Goal: Transaction & Acquisition: Purchase product/service

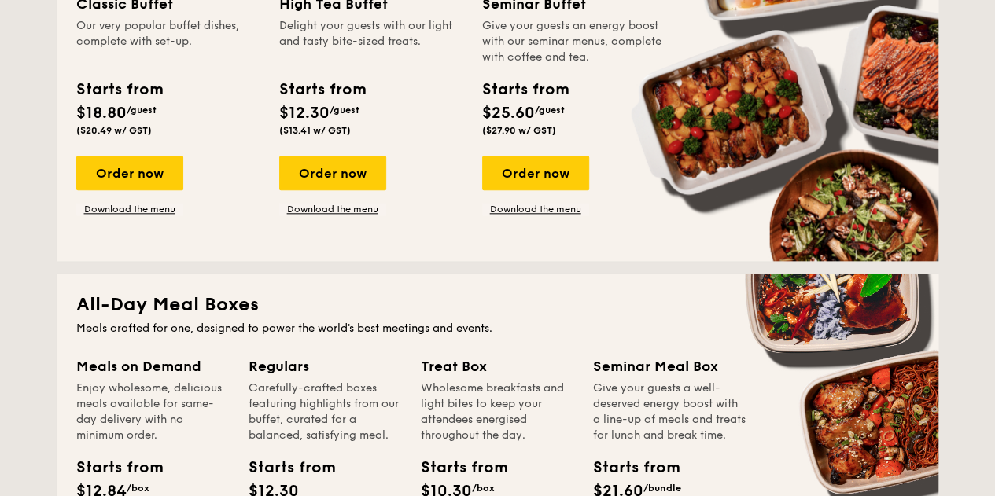
scroll to position [943, 0]
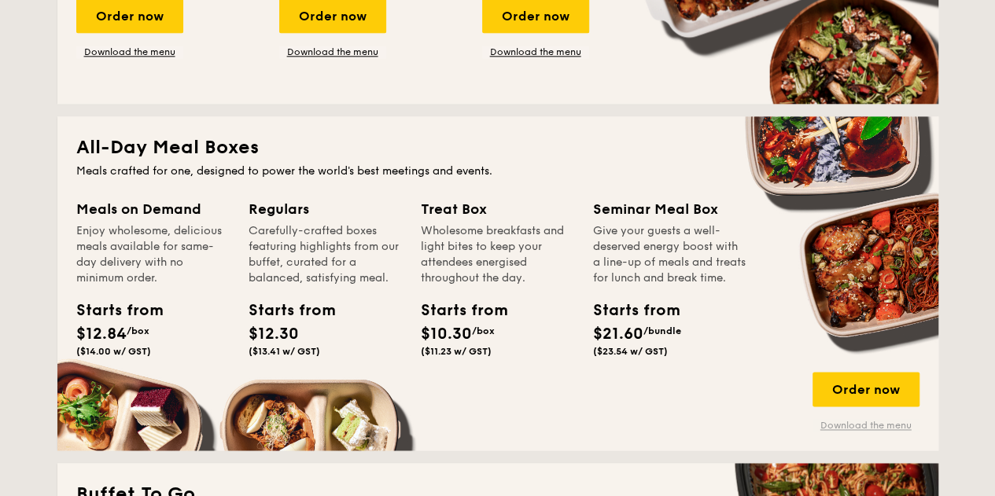
click at [877, 421] on link "Download the menu" at bounding box center [865, 425] width 107 height 13
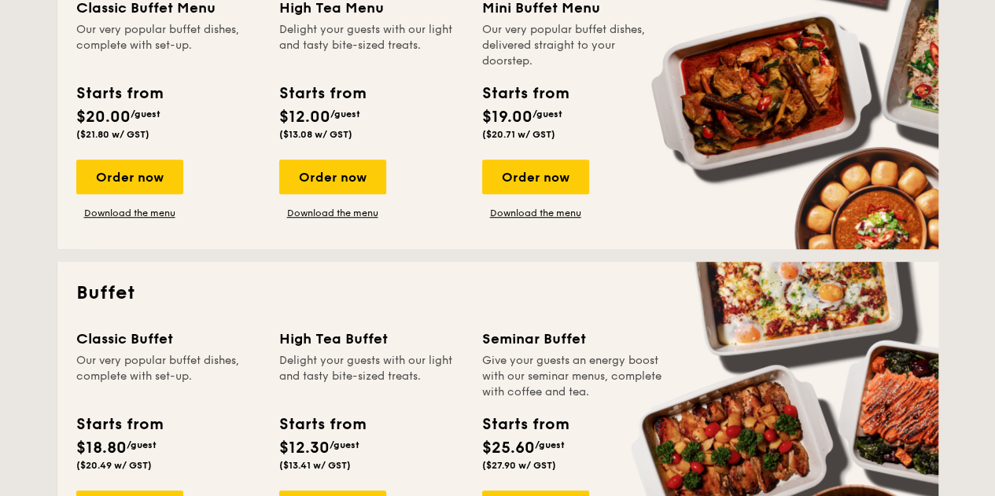
scroll to position [550, 0]
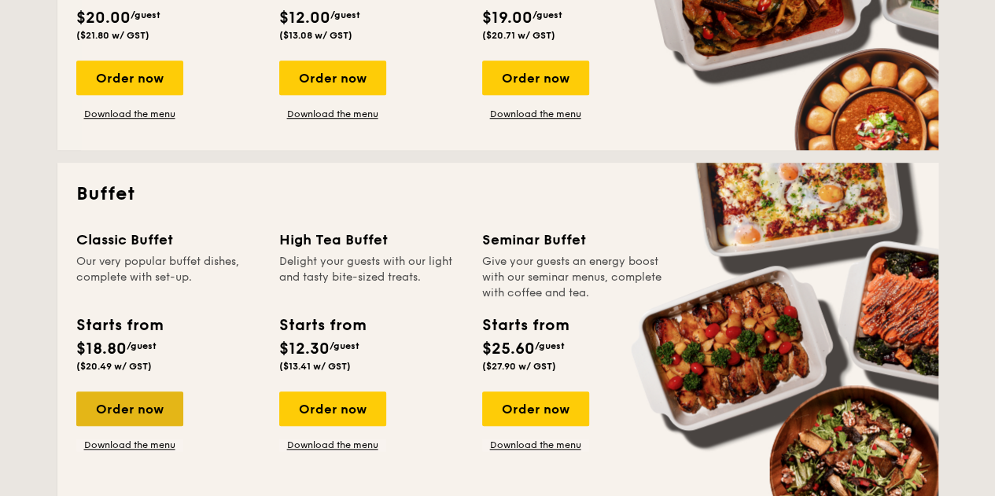
click at [145, 414] on div "Order now" at bounding box center [129, 409] width 107 height 35
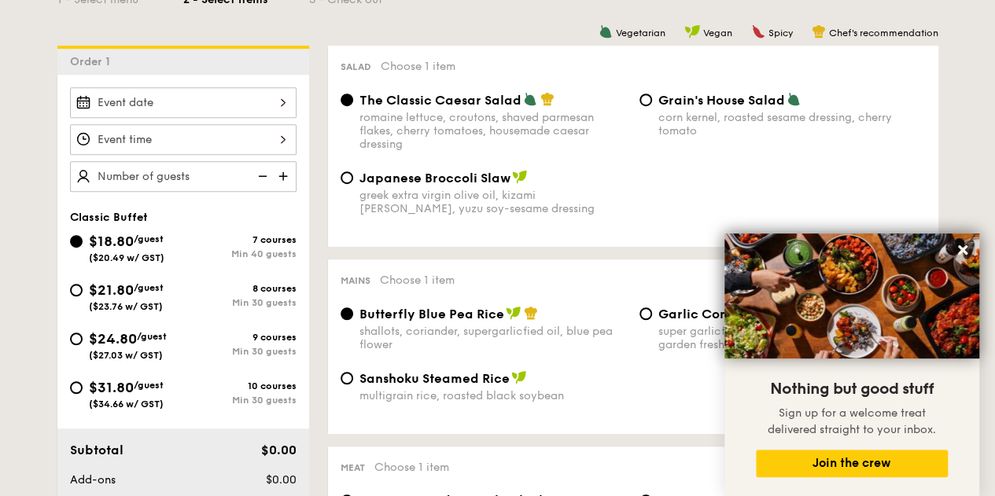
scroll to position [393, 0]
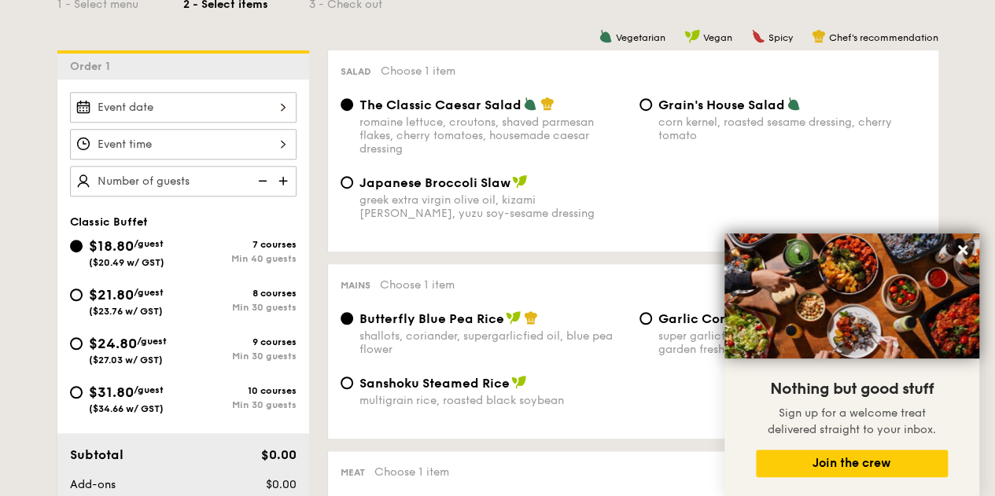
click at [161, 393] on span "/guest" at bounding box center [149, 389] width 30 height 11
click at [83, 393] on input "$31.80 /guest ($34.66 w/ GST) 10 courses Min 30 guests" at bounding box center [76, 392] width 13 height 13
radio input "true"
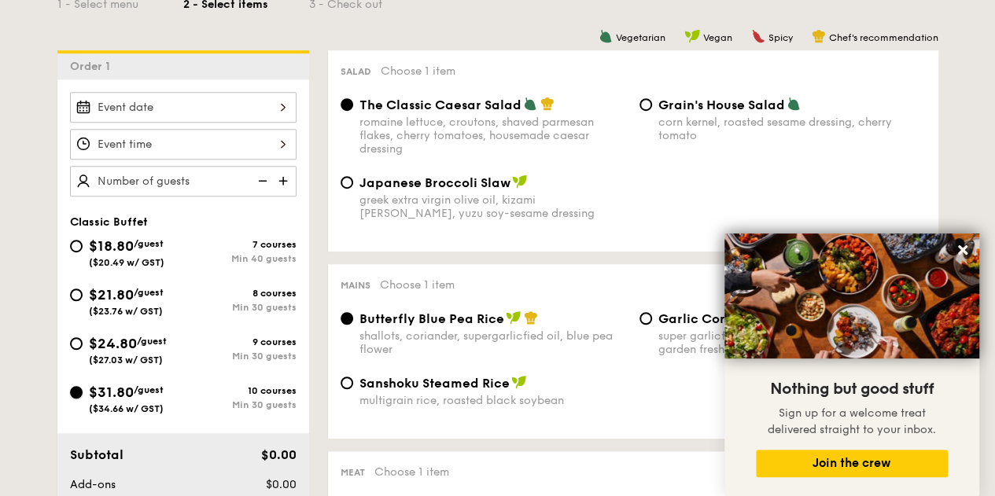
radio input "true"
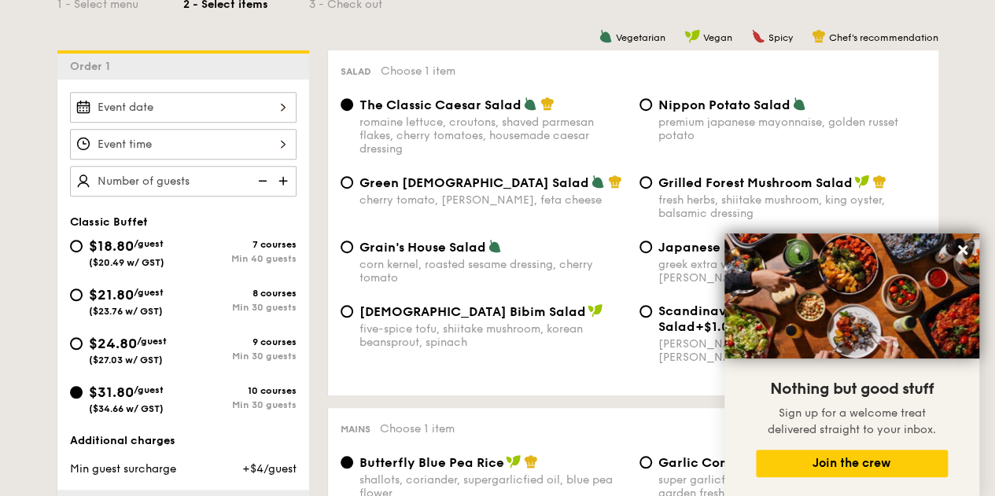
click at [155, 344] on span "/guest" at bounding box center [152, 341] width 30 height 11
click at [83, 344] on input "$24.80 /guest ($27.03 w/ GST) 9 courses Min 30 guests" at bounding box center [76, 343] width 13 height 13
radio input "true"
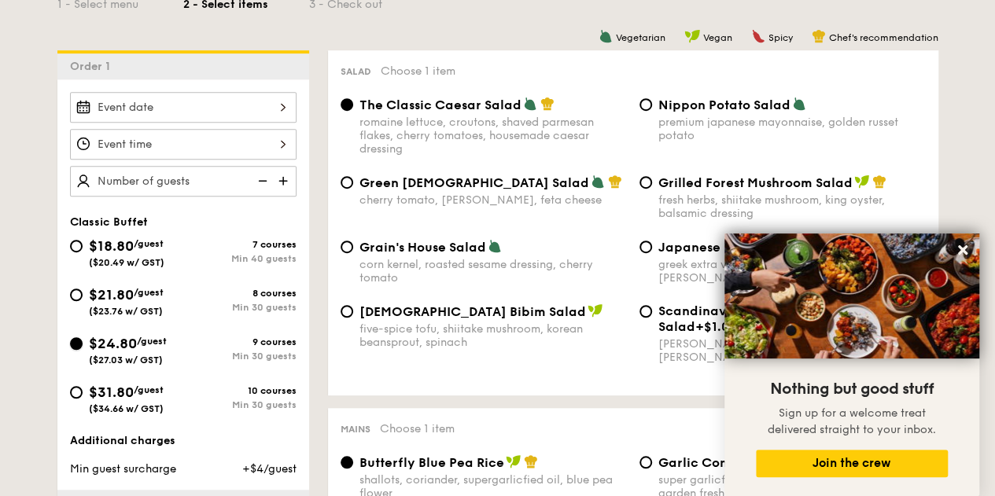
radio input "true"
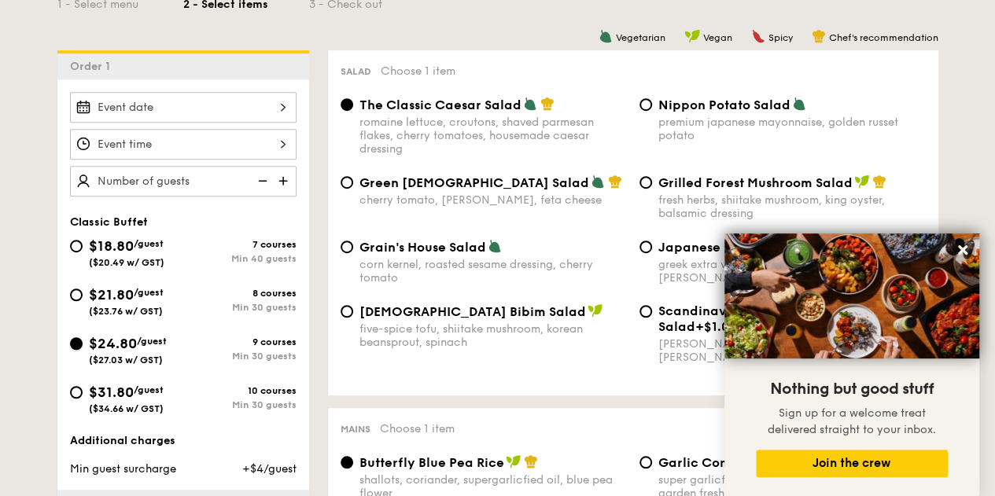
radio input "true"
click at [966, 244] on icon at bounding box center [962, 250] width 14 height 14
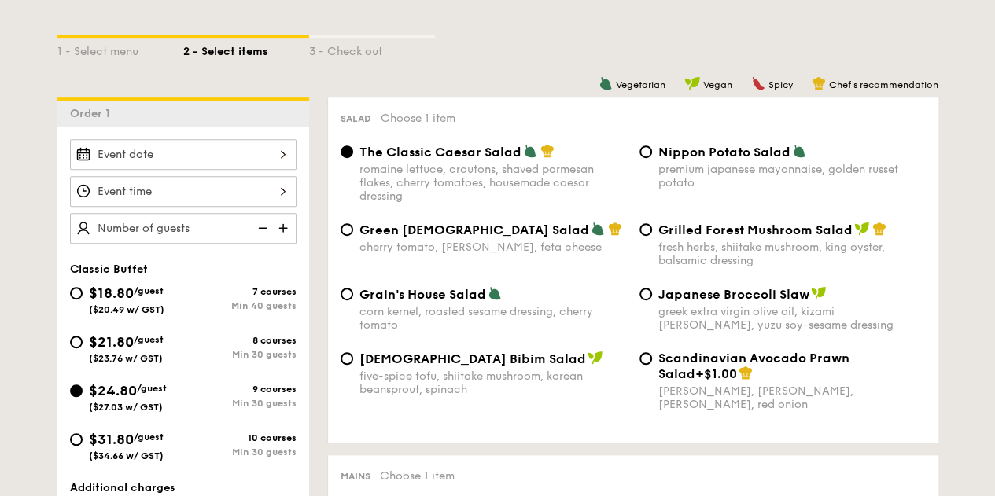
scroll to position [314, 0]
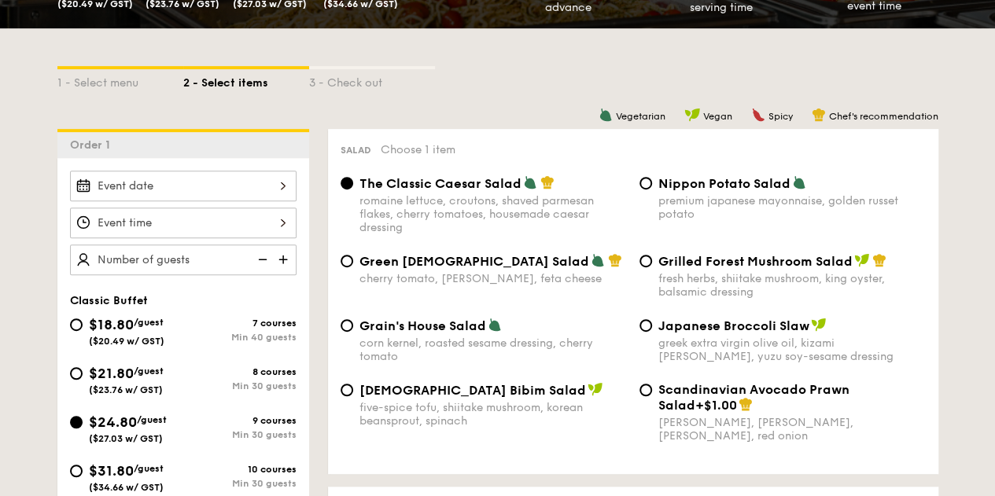
click at [664, 197] on div "premium japanese mayonnaise, golden russet potato" at bounding box center [791, 207] width 267 height 27
click at [652, 189] on input "Nippon Potato Salad premium japanese mayonnaise, golden russet potato" at bounding box center [645, 183] width 13 height 13
radio input "true"
click at [434, 322] on span "Grain's House Salad" at bounding box center [422, 325] width 127 height 15
click at [353, 322] on input "Grain's House Salad corn kernel, roasted sesame dressing, cherry tomato" at bounding box center [346, 325] width 13 height 13
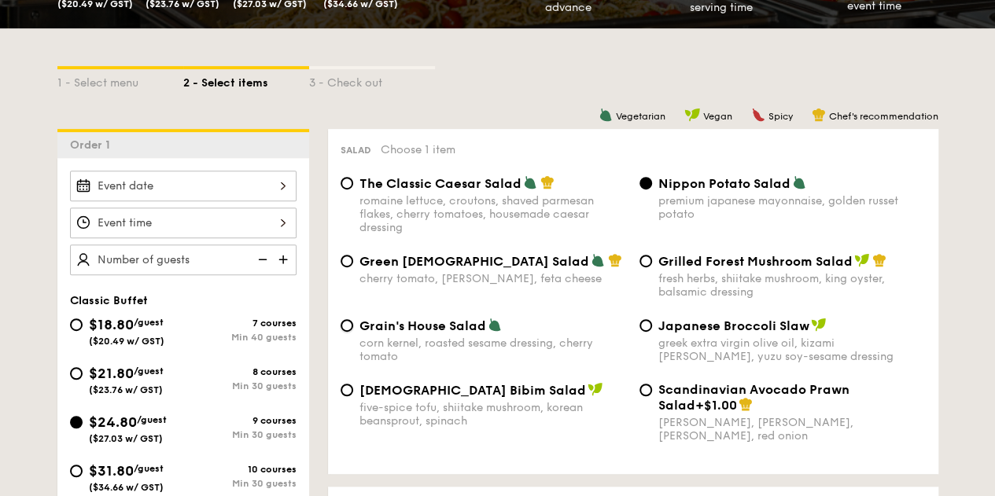
radio input "true"
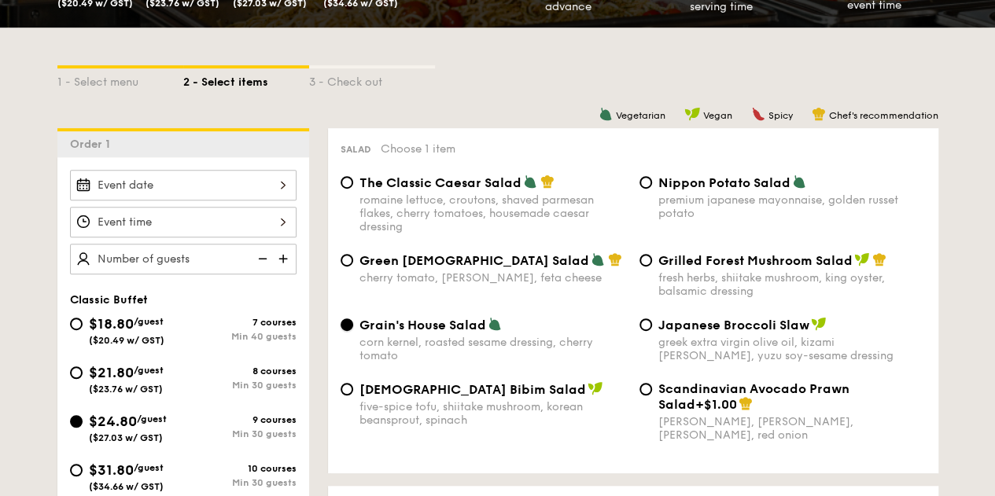
scroll to position [472, 0]
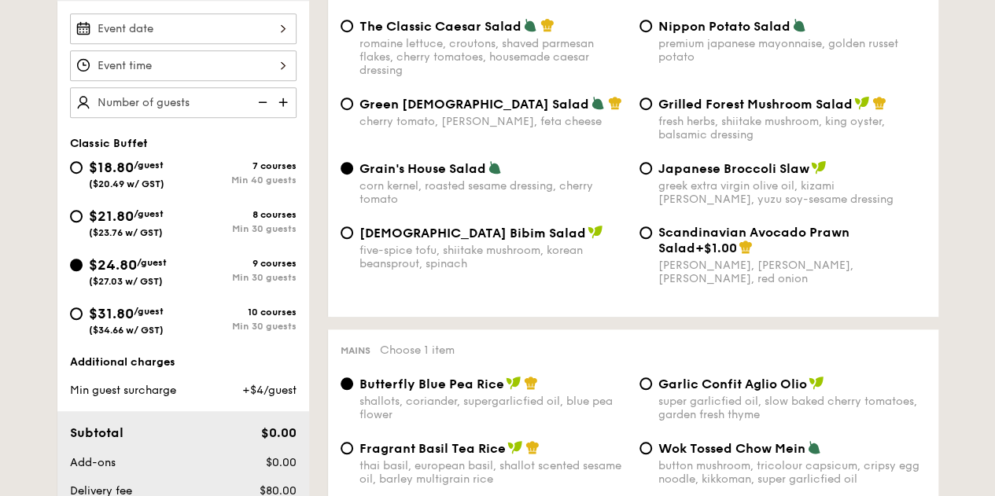
click at [263, 328] on div "Min 30 guests" at bounding box center [239, 326] width 113 height 11
click at [83, 320] on input "$31.80 /guest ($34.66 w/ GST) 10 courses Min 30 guests" at bounding box center [76, 313] width 13 height 13
radio input "true"
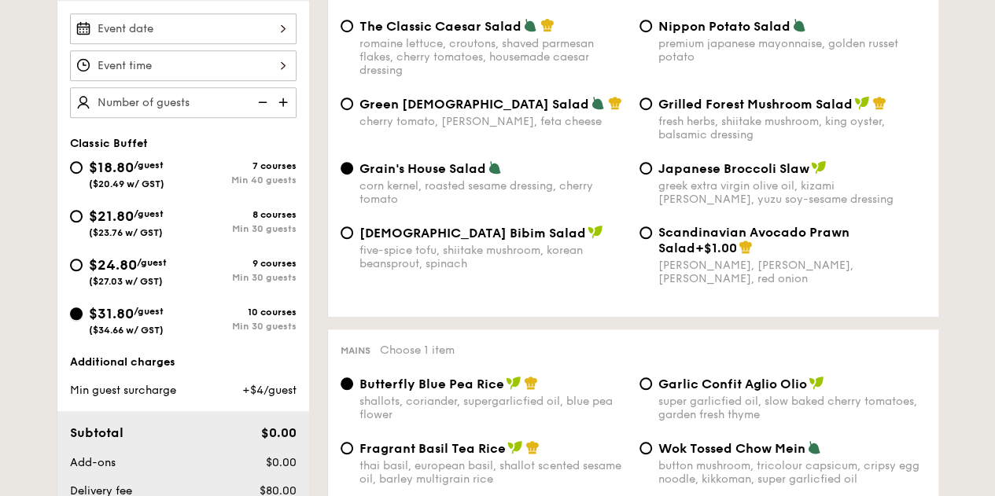
radio input "true"
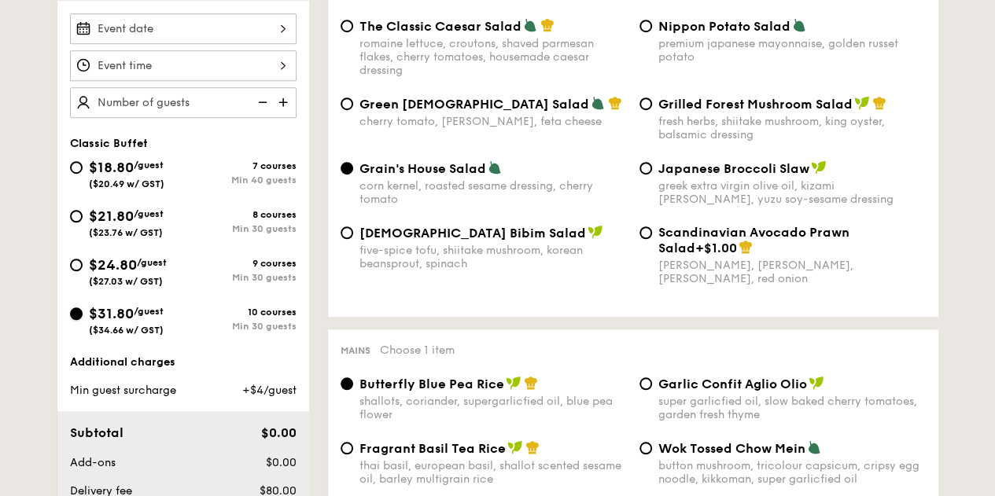
radio input "true"
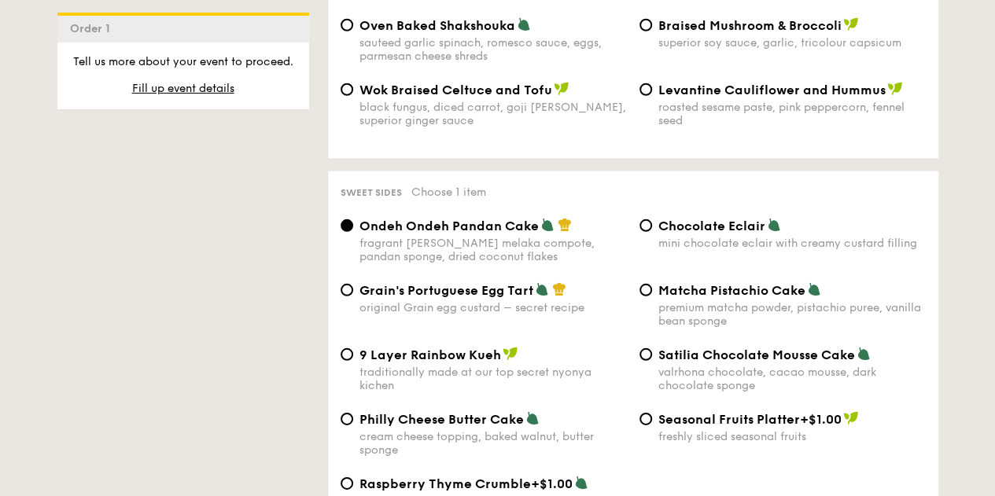
scroll to position [2208, 0]
